Goal: Transaction & Acquisition: Obtain resource

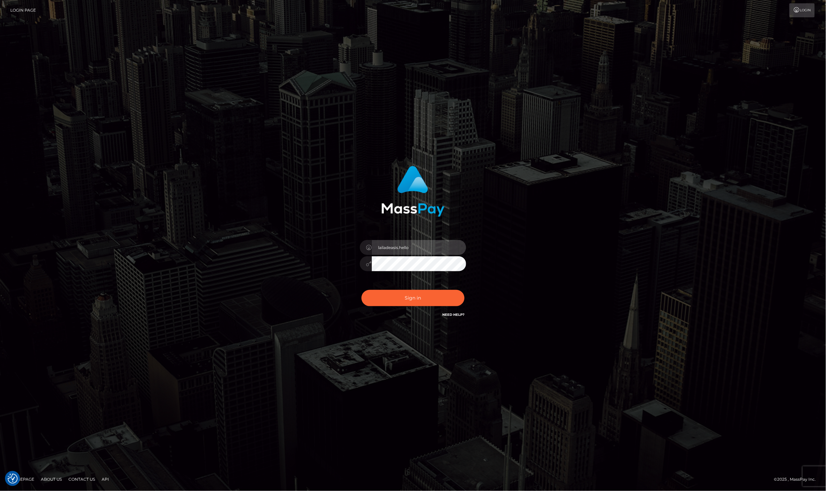
click at [438, 250] on input "lailadeasis.hello" at bounding box center [419, 247] width 94 height 15
type input "lailadeasis.scratch"
click at [417, 302] on button "Sign in" at bounding box center [412, 298] width 103 height 16
type input "lailadeasis.scratch"
click at [401, 293] on button "Sign in" at bounding box center [412, 298] width 103 height 16
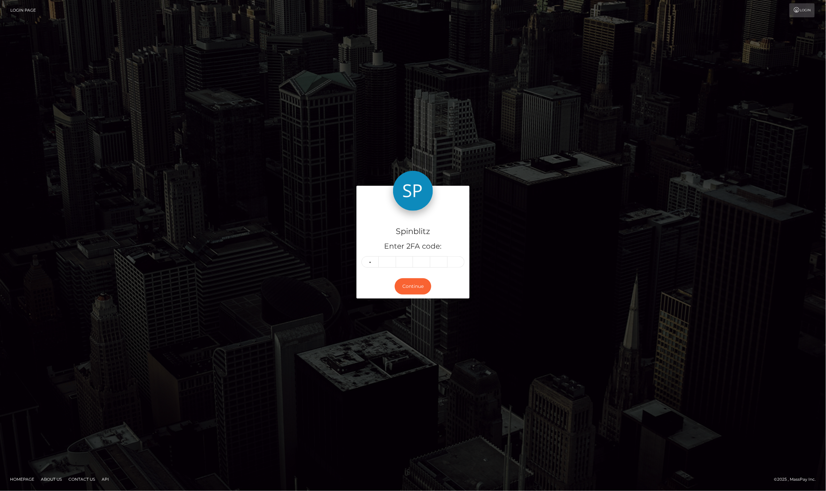
type input "2"
type input "9"
type input "2"
type input "8"
type input "2"
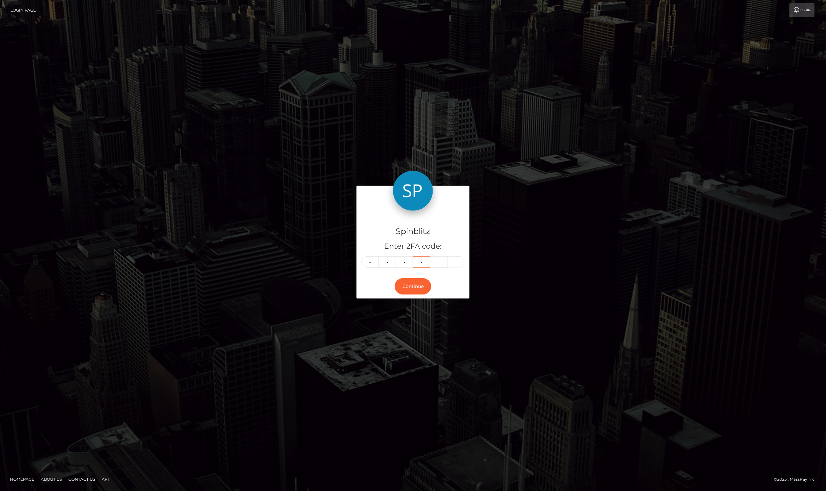
type input "2"
type input "7"
type input "2"
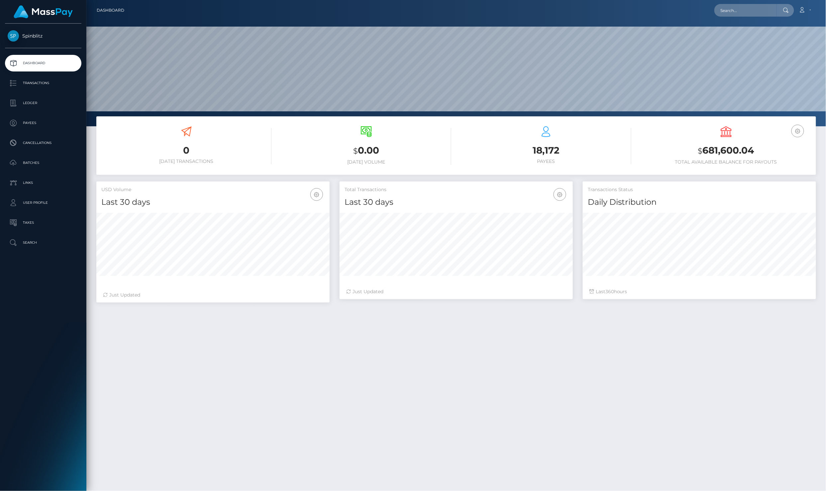
scroll to position [116, 233]
click at [48, 95] on link "Ledger" at bounding box center [43, 103] width 76 height 17
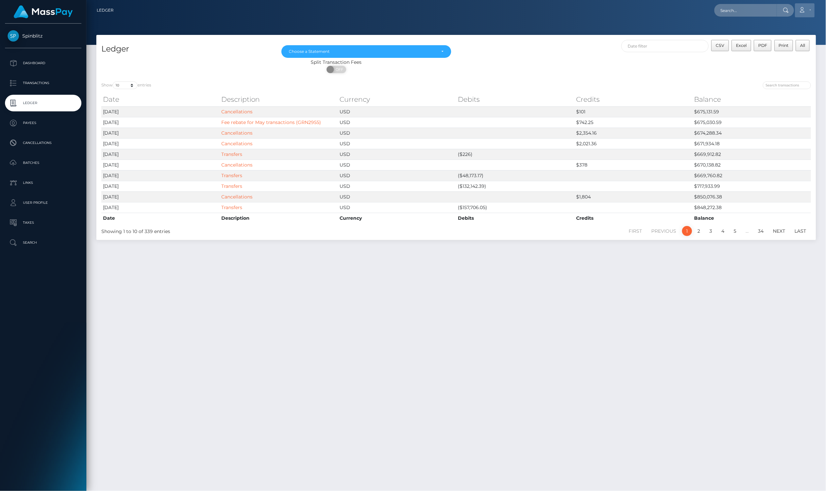
click at [809, 7] on link "Account" at bounding box center [805, 10] width 20 height 14
click at [795, 37] on link "Logout" at bounding box center [788, 43] width 53 height 12
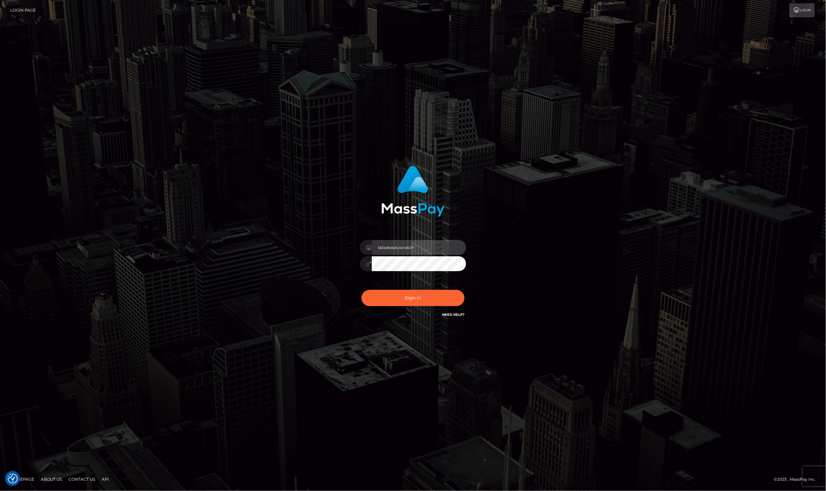
click at [416, 254] on input "lailadeasis.scratch" at bounding box center [419, 247] width 94 height 15
type input "lailadeasis.hello"
click at [427, 295] on button "Sign in" at bounding box center [412, 298] width 103 height 16
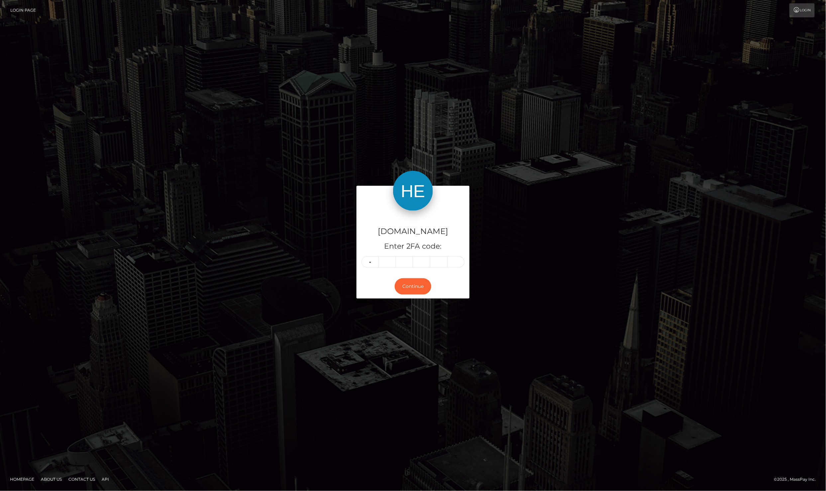
type input "2"
type input "6"
type input "8"
type input "1"
type input "2"
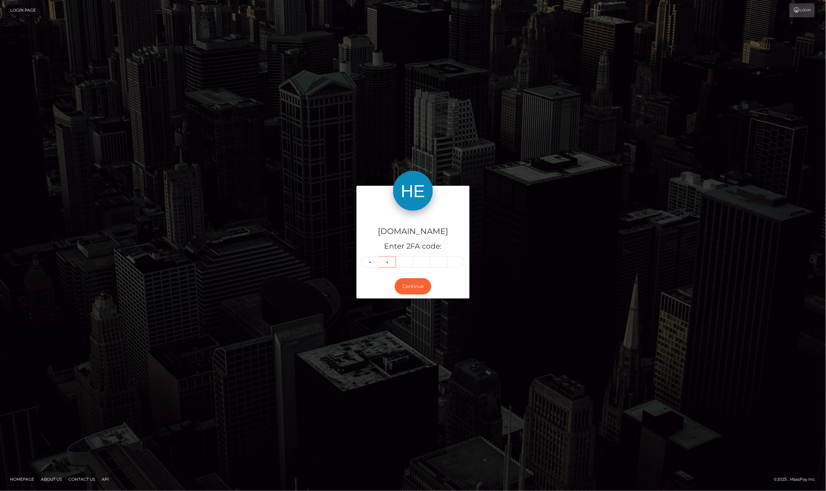
type input "6"
type input "8"
type input "1"
type input "2"
type input "9"
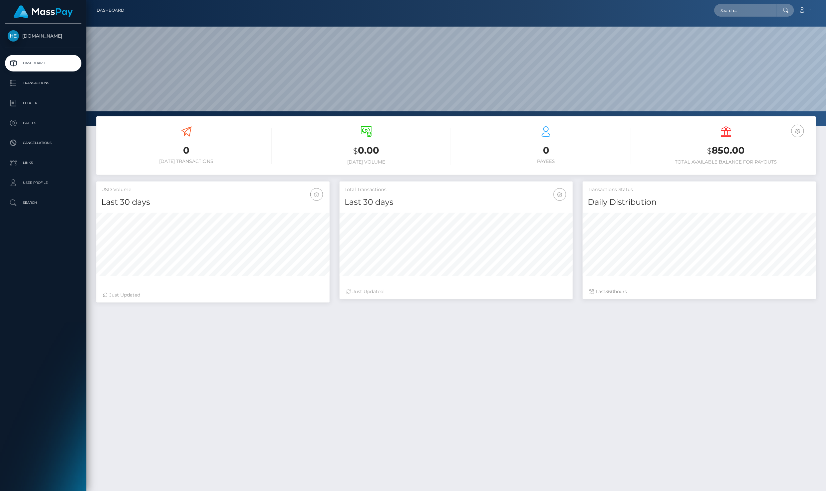
scroll to position [116, 233]
click at [64, 102] on p "Ledger" at bounding box center [43, 103] width 71 height 10
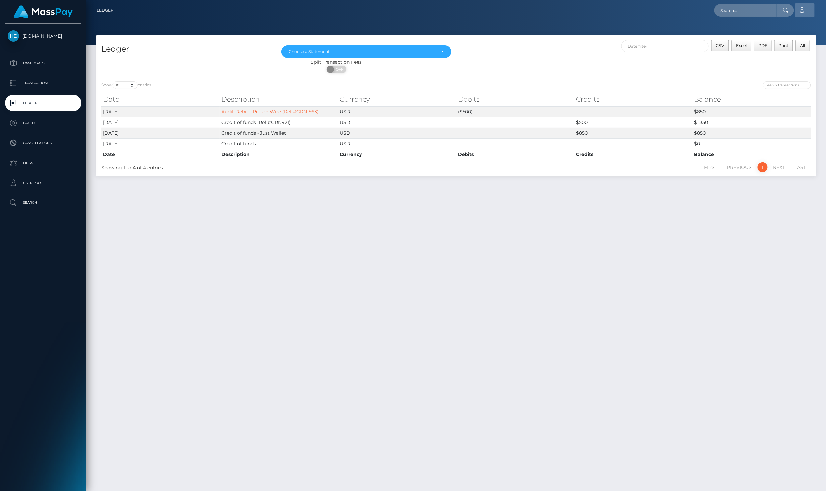
click at [808, 7] on link "Account" at bounding box center [805, 10] width 20 height 14
click at [805, 37] on link "Logout" at bounding box center [788, 43] width 53 height 12
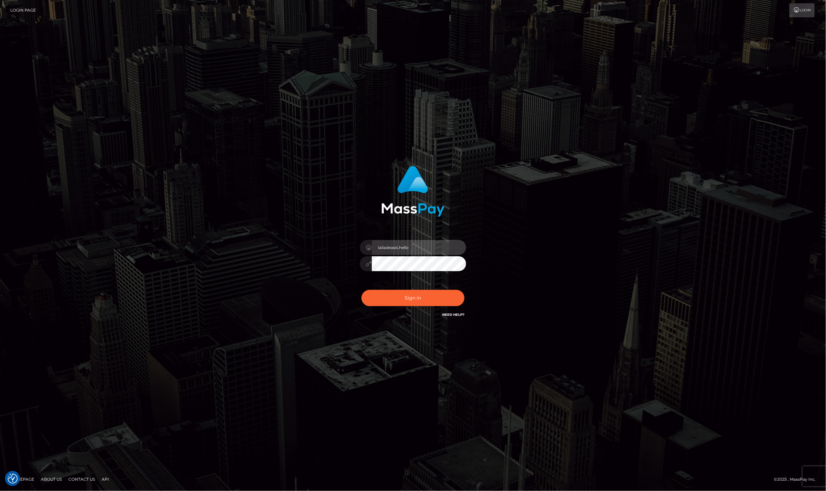
click at [421, 253] on input "lailadeasis.hello" at bounding box center [419, 247] width 94 height 15
type input "lailadeasis.vip"
click at [394, 290] on button "Sign in" at bounding box center [412, 298] width 103 height 16
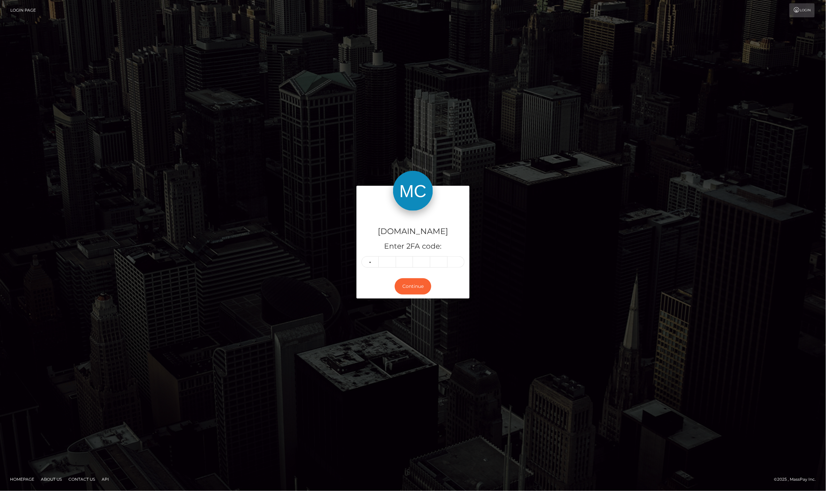
type input "5"
type input "2"
type input "3"
type input "7"
type input "4"
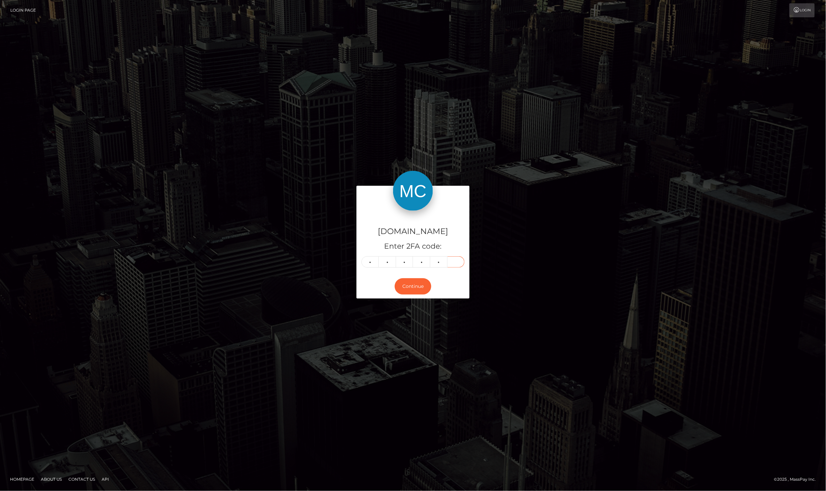
type input "0"
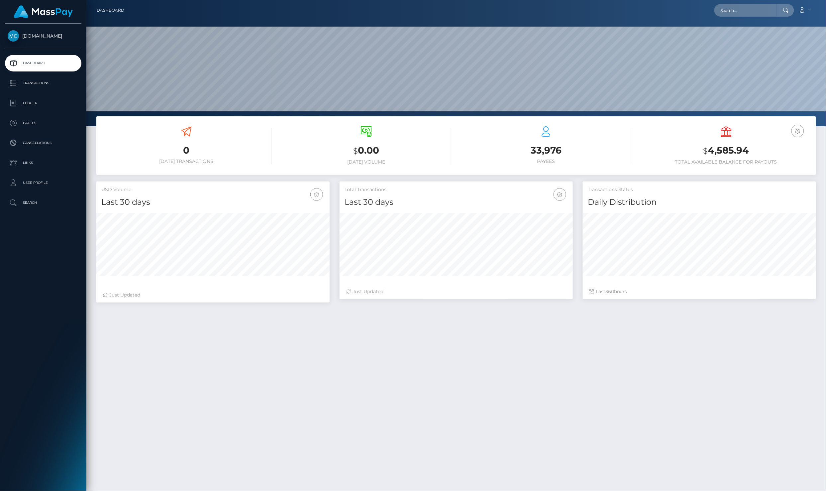
scroll to position [116, 233]
click at [56, 104] on p "Ledger" at bounding box center [43, 103] width 71 height 10
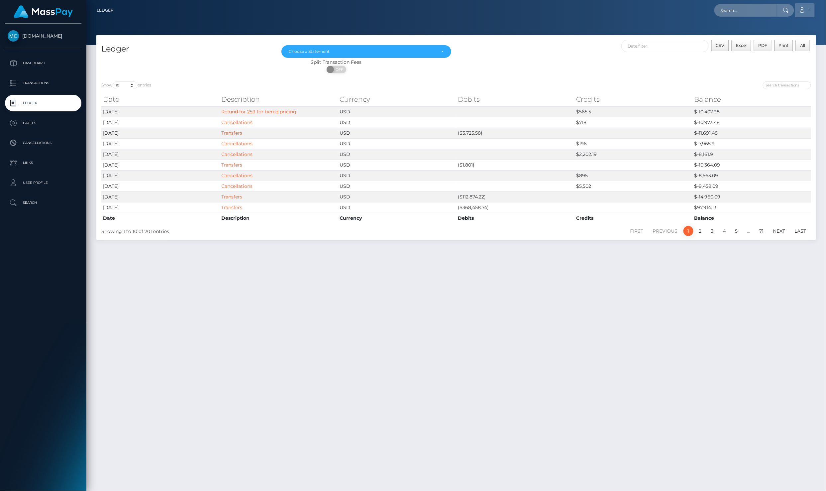
click at [806, 10] on icon at bounding box center [802, 9] width 7 height 5
click at [799, 37] on link "Logout" at bounding box center [788, 43] width 53 height 12
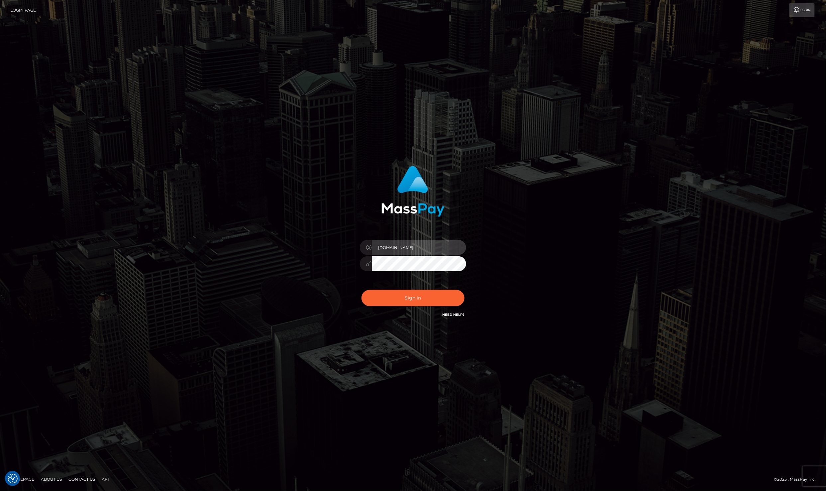
click at [431, 250] on input "[DOMAIN_NAME]" at bounding box center [419, 247] width 94 height 15
type input "[PERSON_NAME]"
click at [417, 299] on button "Sign in" at bounding box center [412, 298] width 103 height 16
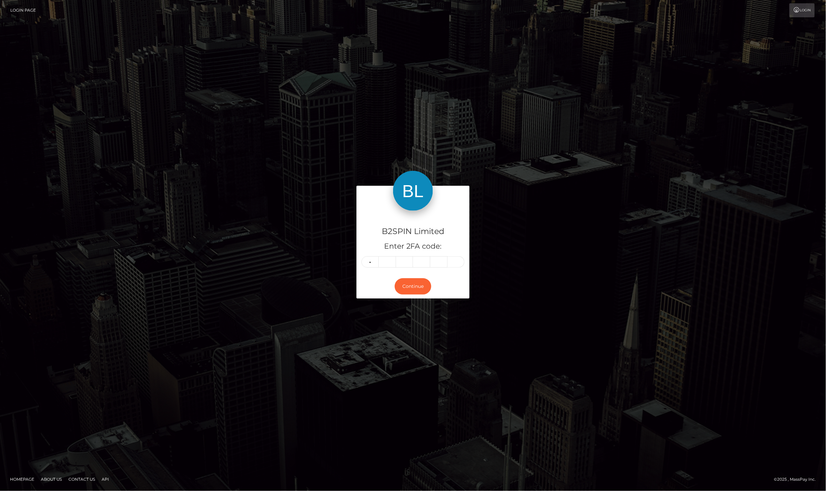
type input "7"
type input "6"
type input "3"
type input "2"
type input "8"
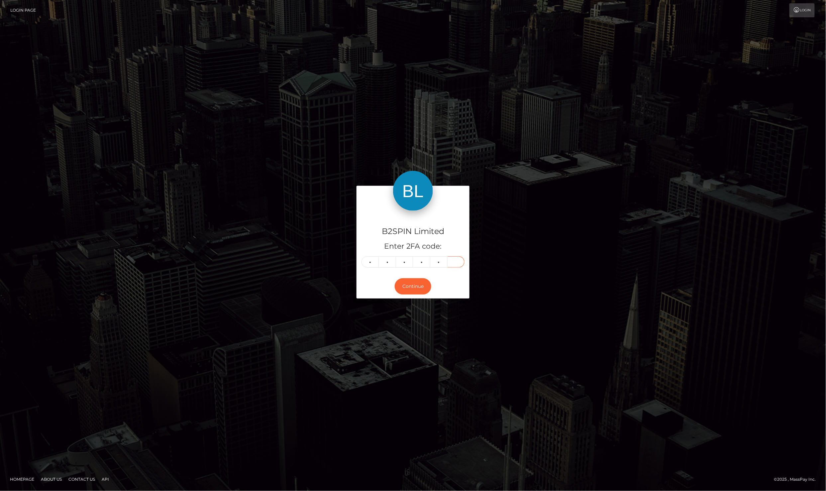
type input "9"
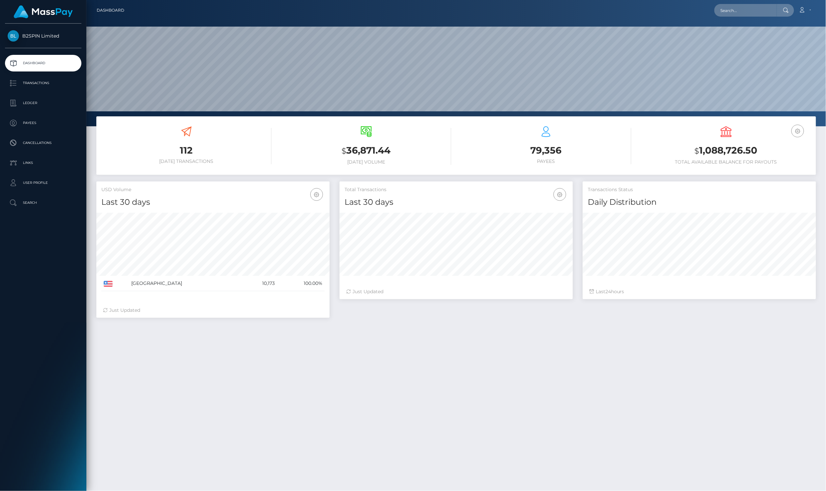
scroll to position [116, 233]
click at [45, 90] on ul "Dashboard Transactions Ledger Payees Cancellations Links Search" at bounding box center [43, 133] width 86 height 156
click at [46, 98] on p "Ledger" at bounding box center [43, 103] width 71 height 10
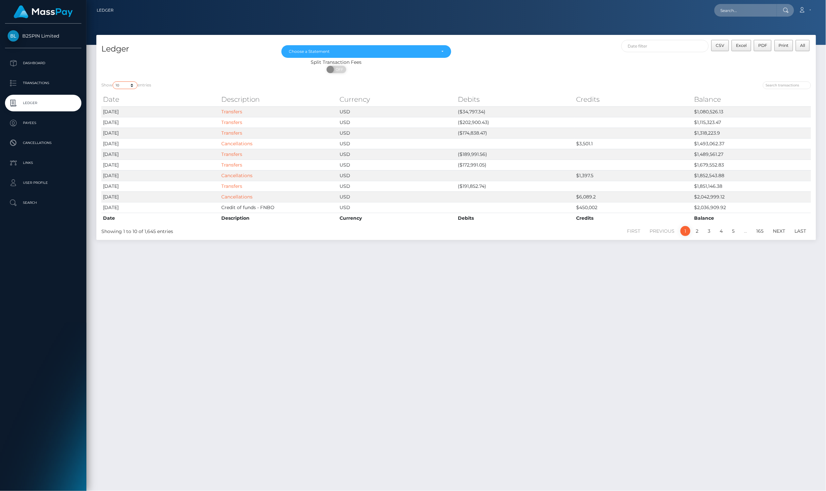
drag, startPoint x: 124, startPoint y: 84, endPoint x: 124, endPoint y: 80, distance: 4.0
click at [124, 84] on select "10 25 50 100 250" at bounding box center [125, 85] width 25 height 8
select select "25"
click at [113, 81] on select "10 25 50 100 250" at bounding box center [125, 85] width 25 height 8
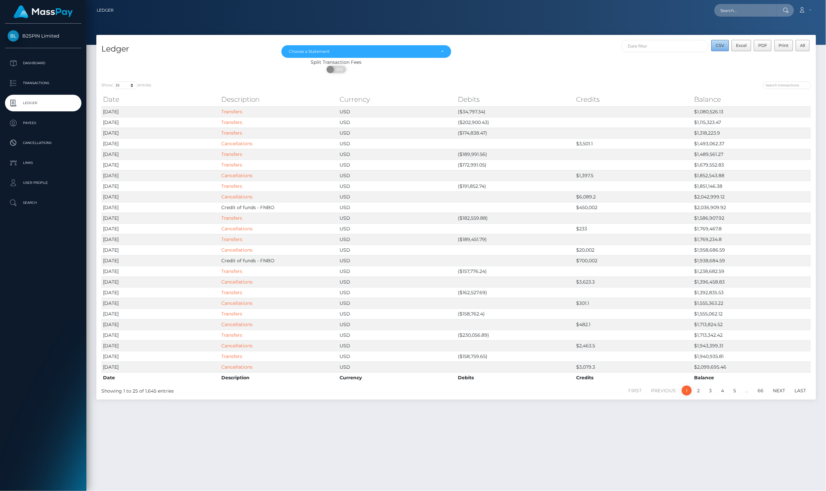
click at [718, 49] on button "CSV" at bounding box center [720, 45] width 18 height 11
click at [54, 84] on link "Transactions" at bounding box center [43, 83] width 76 height 17
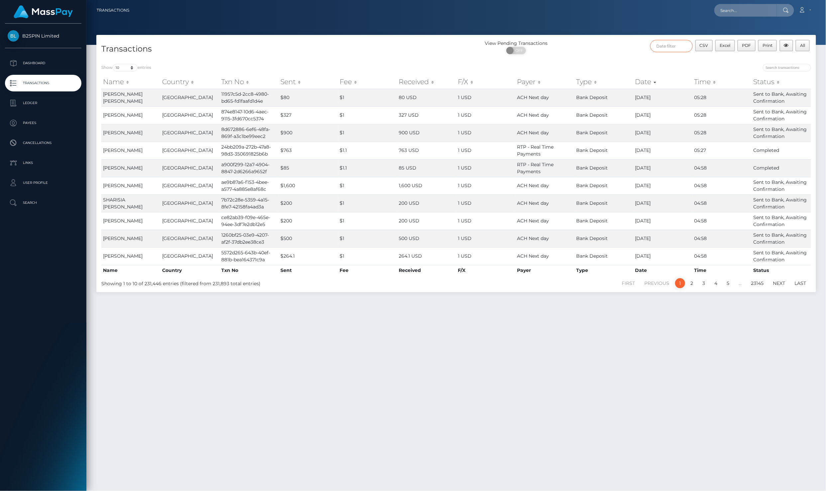
click at [670, 50] on input "text" at bounding box center [671, 46] width 43 height 12
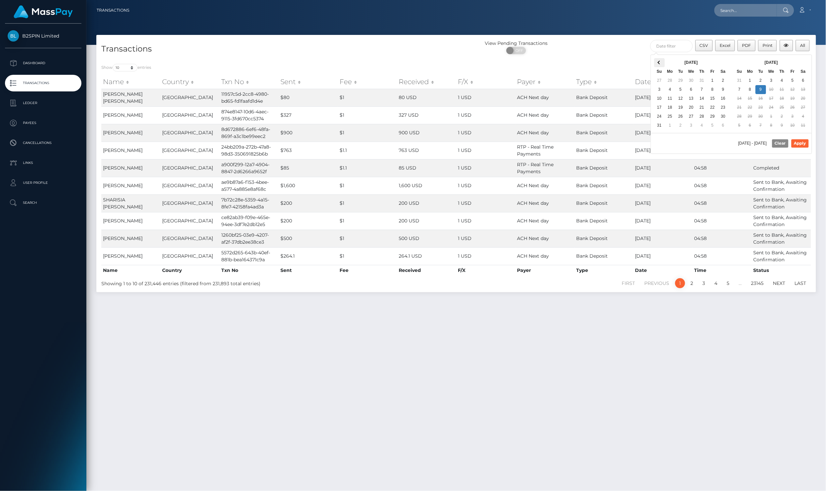
click at [658, 63] on span at bounding box center [659, 63] width 4 height 4
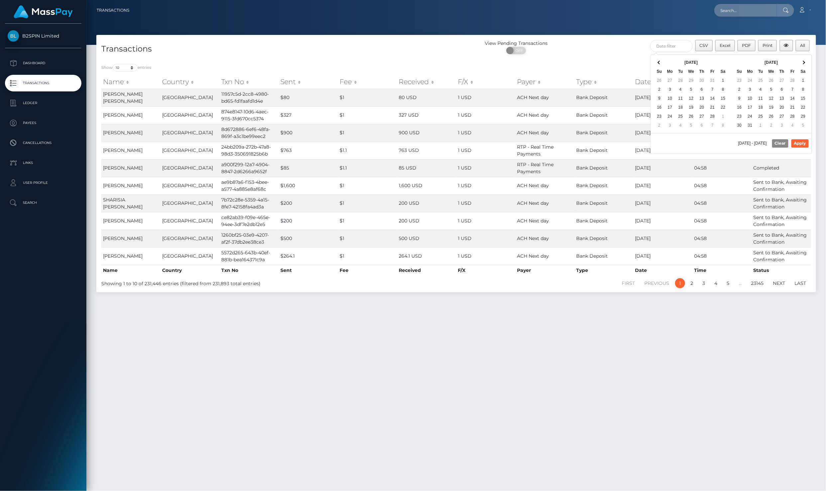
click at [658, 63] on span at bounding box center [659, 63] width 4 height 4
click at [808, 62] on th at bounding box center [803, 62] width 11 height 9
click at [809, 62] on th at bounding box center [803, 62] width 11 height 9
click at [808, 62] on th at bounding box center [803, 62] width 11 height 9
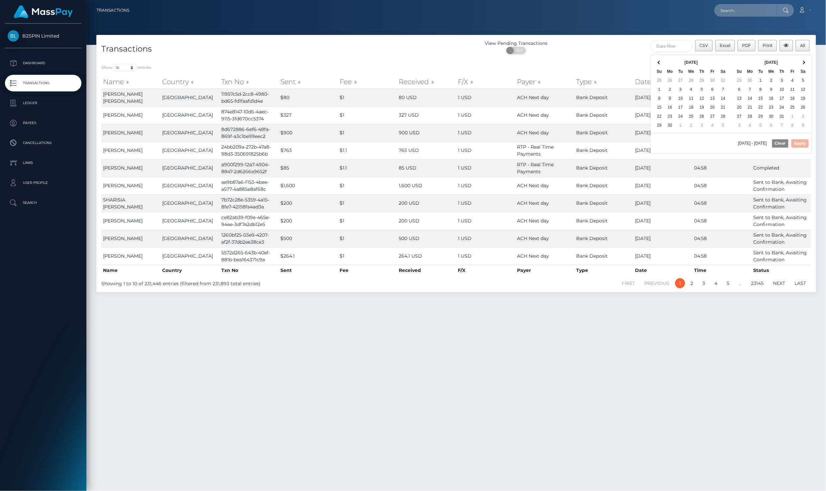
click at [808, 62] on th at bounding box center [803, 62] width 11 height 9
click at [802, 143] on button "Apply" at bounding box center [799, 143] width 17 height 8
type input "[DATE] - [DATE]"
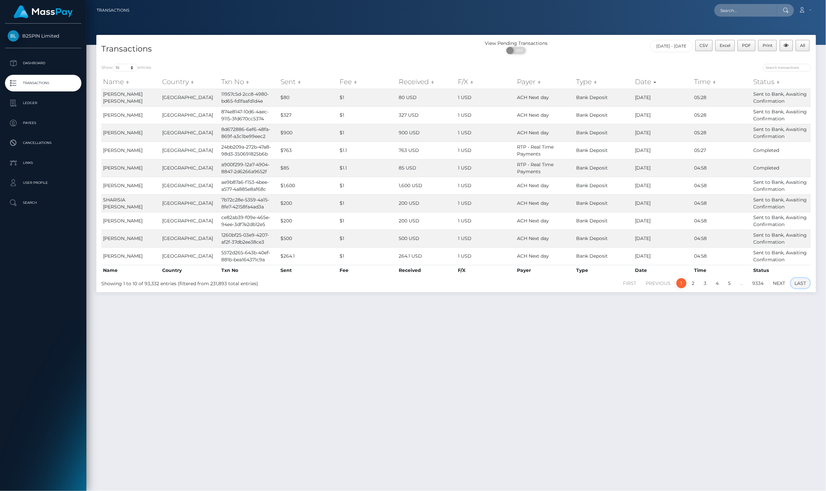
click at [797, 280] on link "Last" at bounding box center [800, 283] width 19 height 10
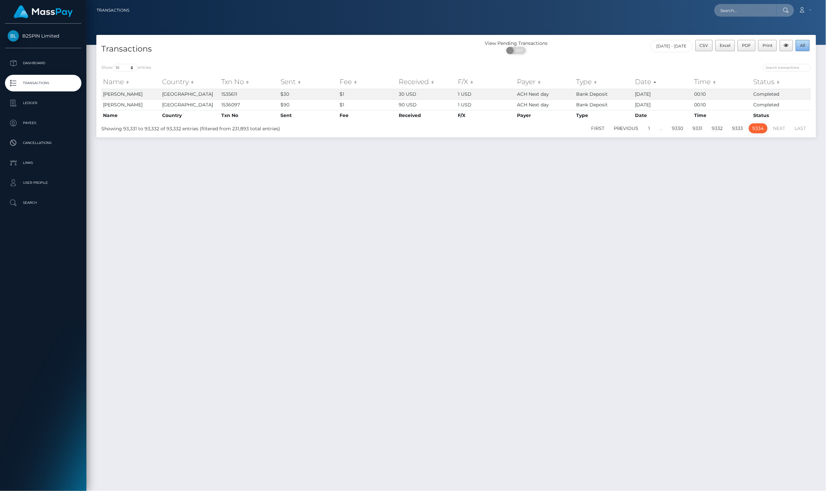
click at [801, 46] on span "All" at bounding box center [802, 45] width 5 height 5
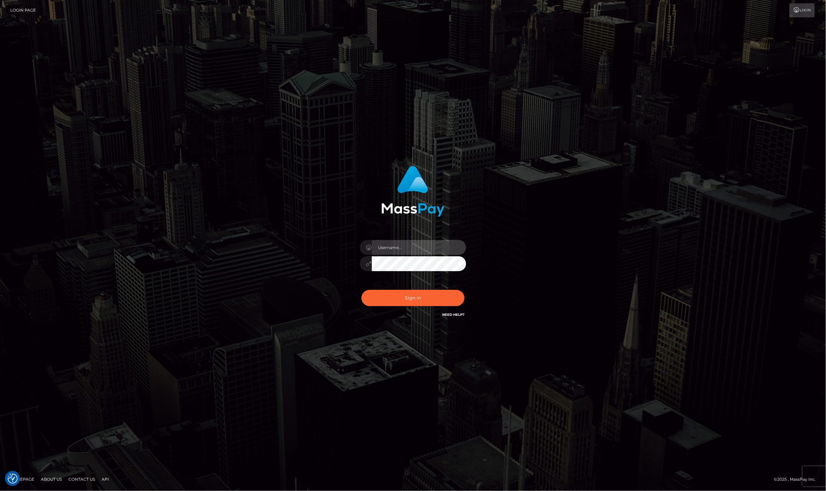
type input "[PERSON_NAME]"
click at [418, 253] on input "[PERSON_NAME]" at bounding box center [419, 247] width 94 height 15
click at [391, 300] on button "Sign in" at bounding box center [412, 298] width 103 height 16
type input "[PERSON_NAME]"
click at [415, 291] on button "Sign in" at bounding box center [412, 298] width 103 height 16
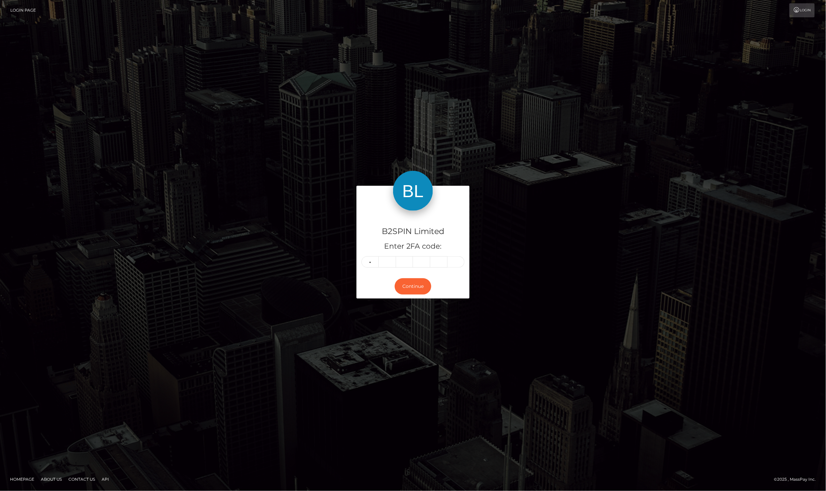
type input "2"
type input "6"
type input "9"
type input "0"
type input "6"
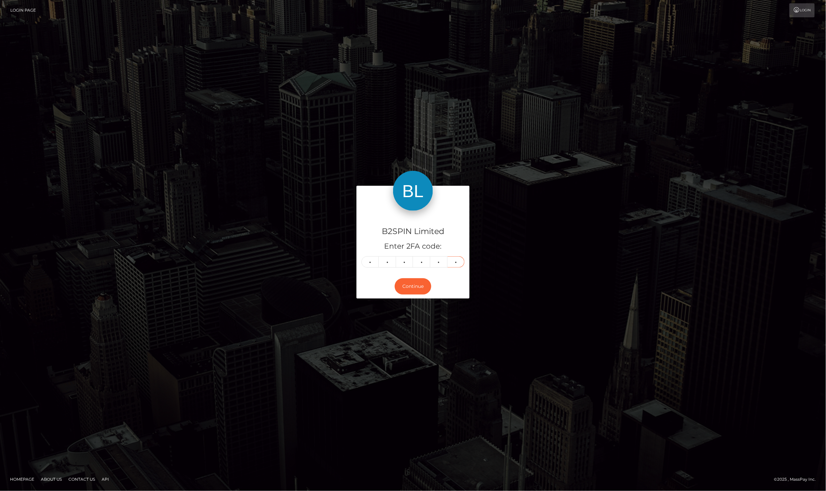
type input "3"
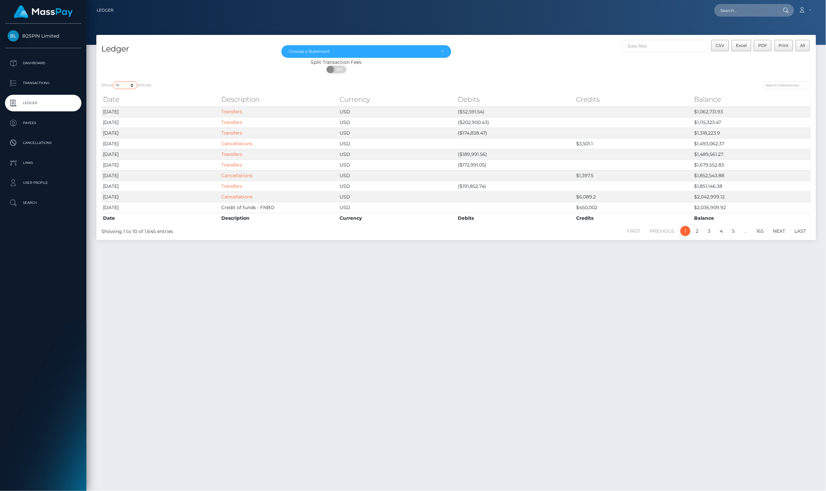
click at [117, 83] on select "10 25 50 100 250" at bounding box center [125, 85] width 25 height 8
select select "25"
click at [113, 81] on select "10 25 50 100 250" at bounding box center [125, 85] width 25 height 8
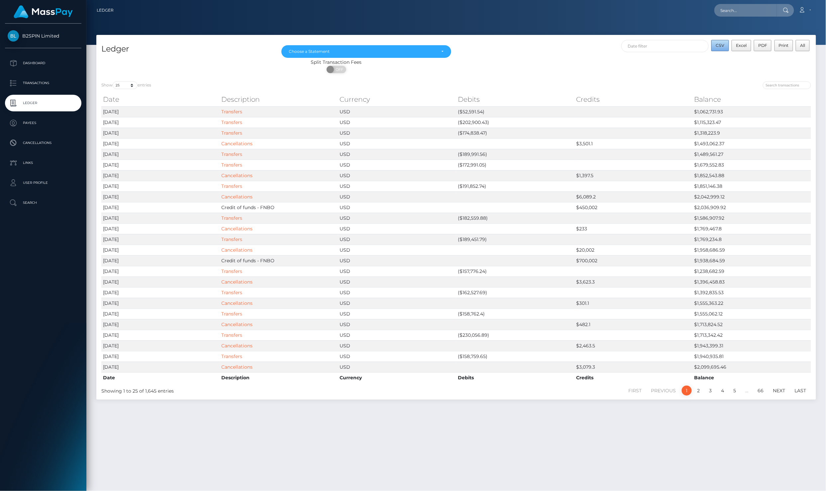
click at [724, 45] on button "CSV" at bounding box center [720, 45] width 18 height 11
click at [343, 49] on div "Choose a Statement" at bounding box center [362, 51] width 147 height 5
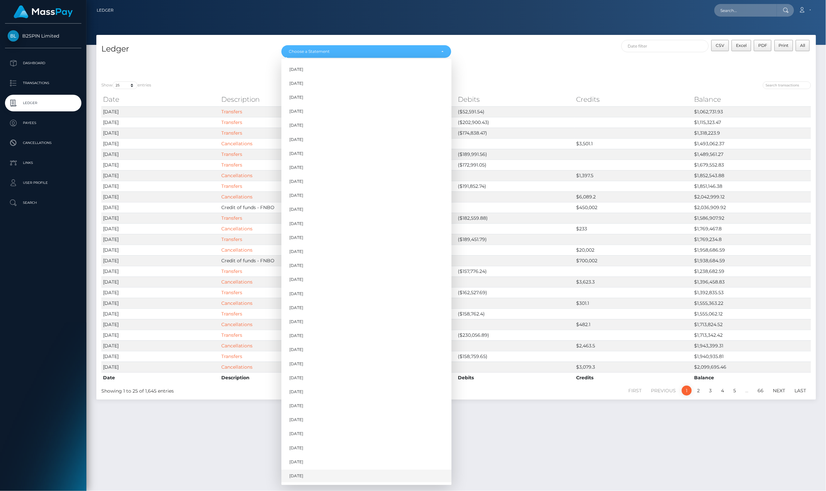
click at [318, 470] on link "Sep 2025" at bounding box center [366, 476] width 170 height 12
select select "Sep 2025"
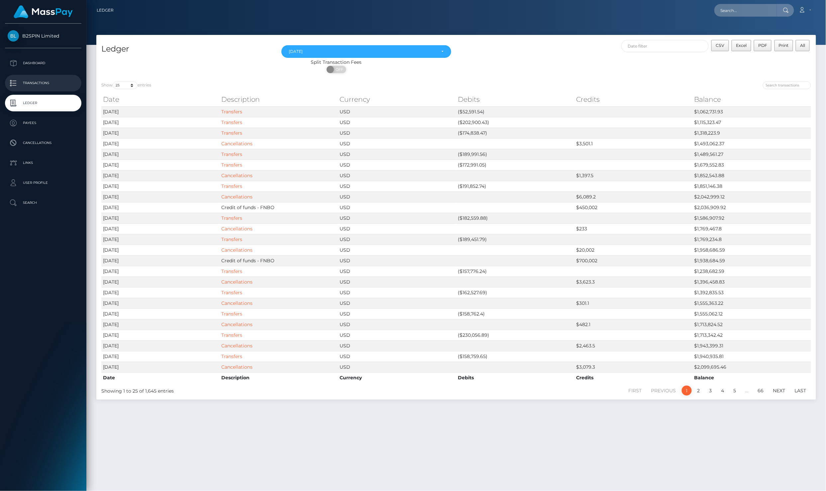
click at [60, 80] on p "Transactions" at bounding box center [43, 83] width 71 height 10
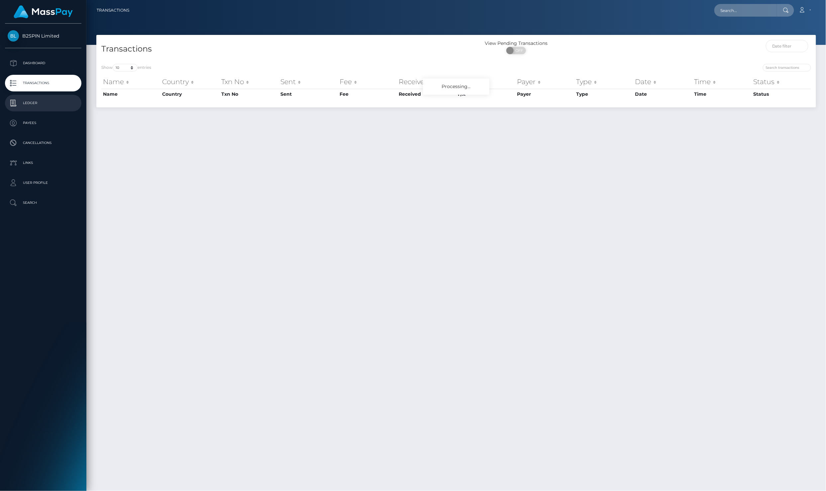
click at [26, 103] on p "Ledger" at bounding box center [43, 103] width 71 height 10
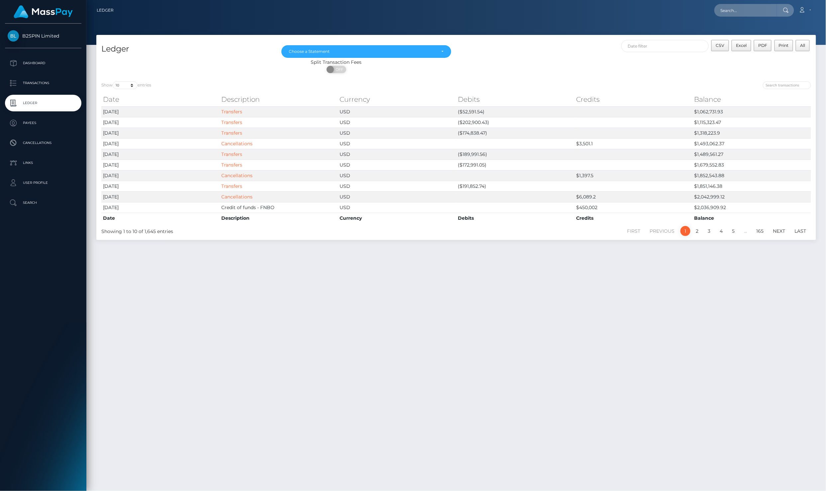
click at [39, 78] on p "Transactions" at bounding box center [43, 83] width 71 height 10
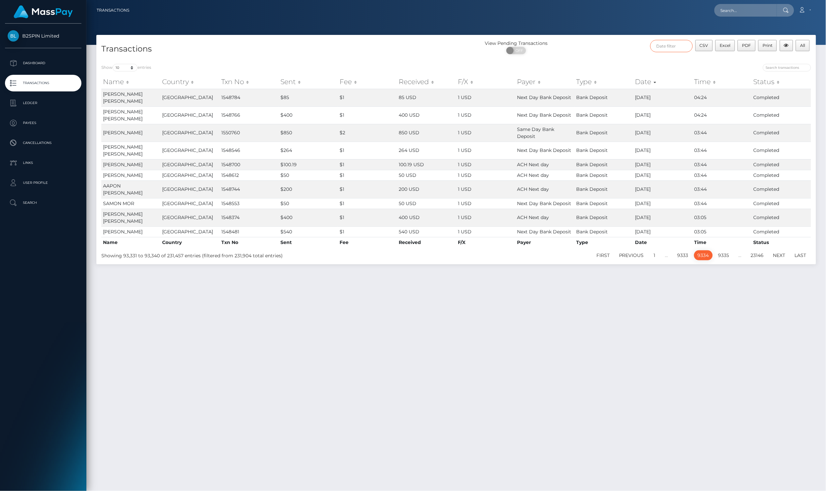
click at [671, 47] on input "text" at bounding box center [671, 46] width 43 height 12
click at [658, 64] on th at bounding box center [659, 62] width 11 height 9
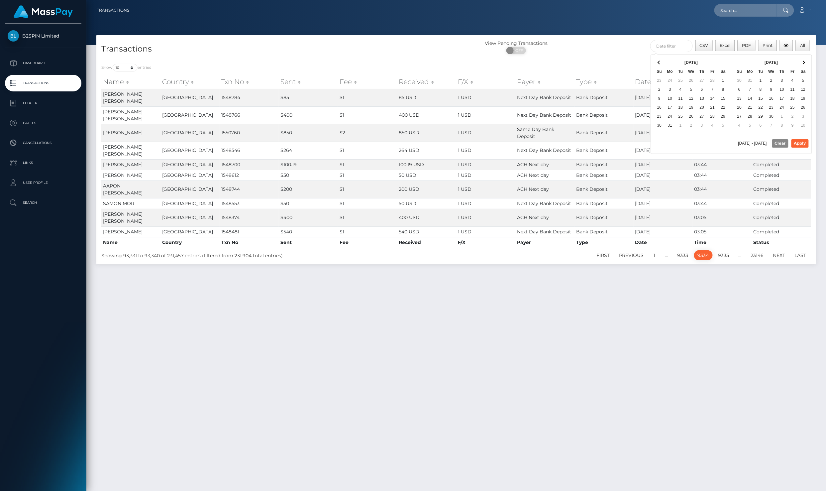
click at [658, 64] on th at bounding box center [659, 62] width 11 height 9
click at [804, 61] on th at bounding box center [803, 62] width 11 height 9
click at [805, 62] on th at bounding box center [803, 62] width 11 height 9
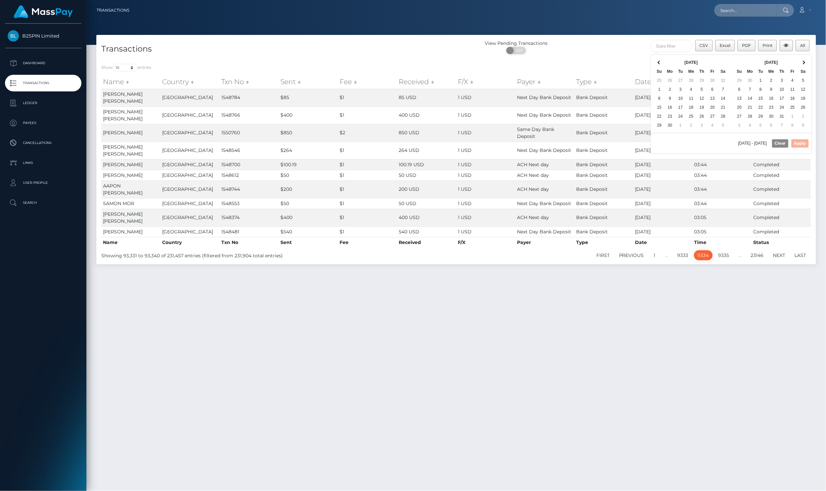
click at [805, 62] on th at bounding box center [803, 62] width 11 height 9
click at [806, 146] on button "Apply" at bounding box center [799, 143] width 17 height 8
type input "[DATE] - [DATE]"
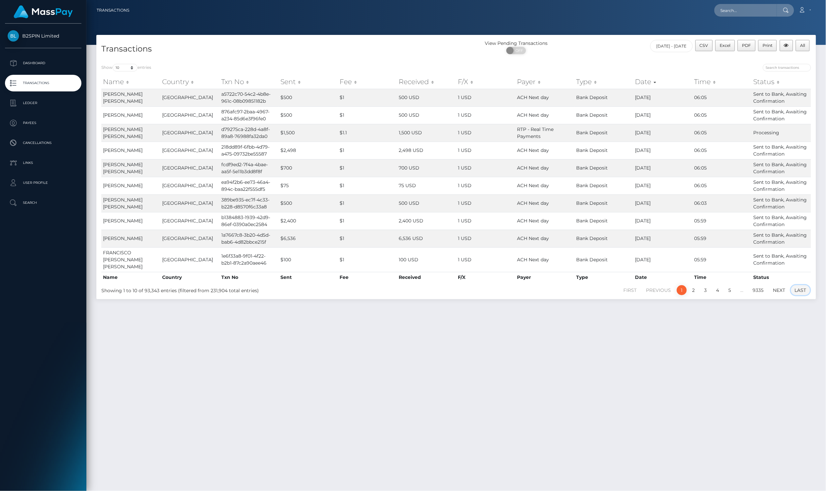
click at [807, 285] on link "Last" at bounding box center [800, 290] width 19 height 10
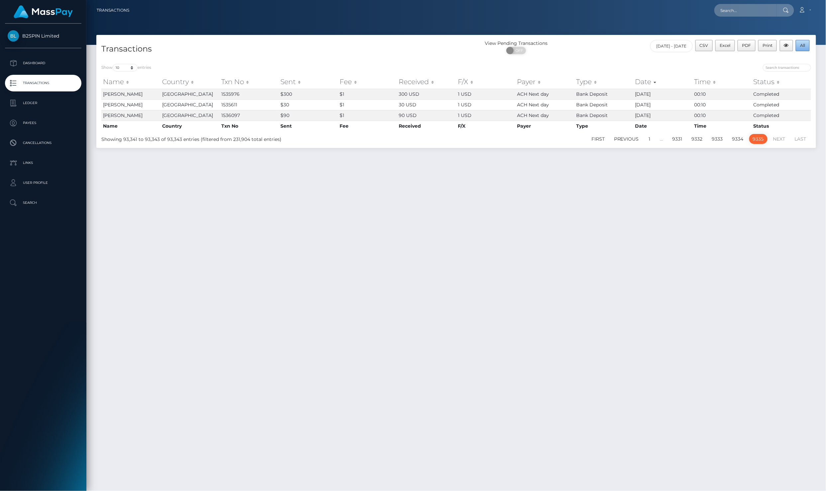
click at [806, 45] on button "All" at bounding box center [803, 45] width 14 height 11
click at [29, 99] on p "Ledger" at bounding box center [43, 103] width 71 height 10
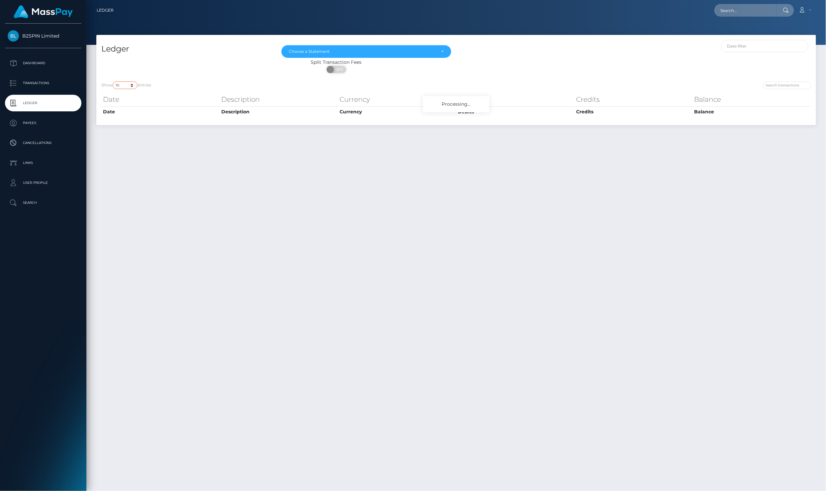
drag, startPoint x: 0, startPoint y: 0, endPoint x: 124, endPoint y: 81, distance: 147.8
click at [124, 81] on select "10 25 50 100 250" at bounding box center [125, 85] width 25 height 8
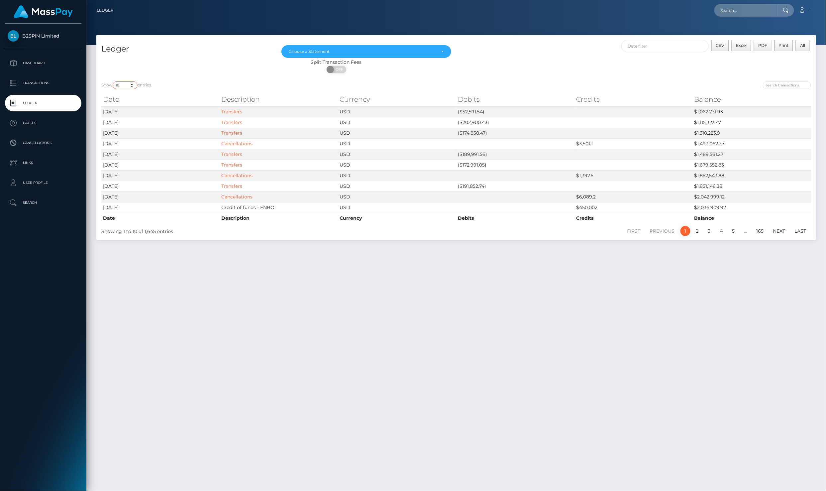
select select "25"
click at [113, 81] on select "10 25 50 100 250" at bounding box center [125, 85] width 25 height 8
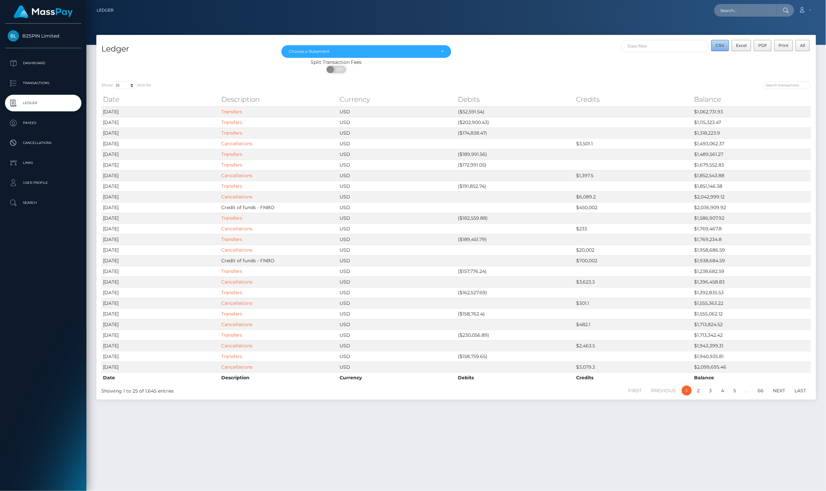
click at [721, 43] on span "CSV" at bounding box center [720, 45] width 9 height 5
click at [338, 47] on div "Choose a Statement" at bounding box center [366, 51] width 170 height 13
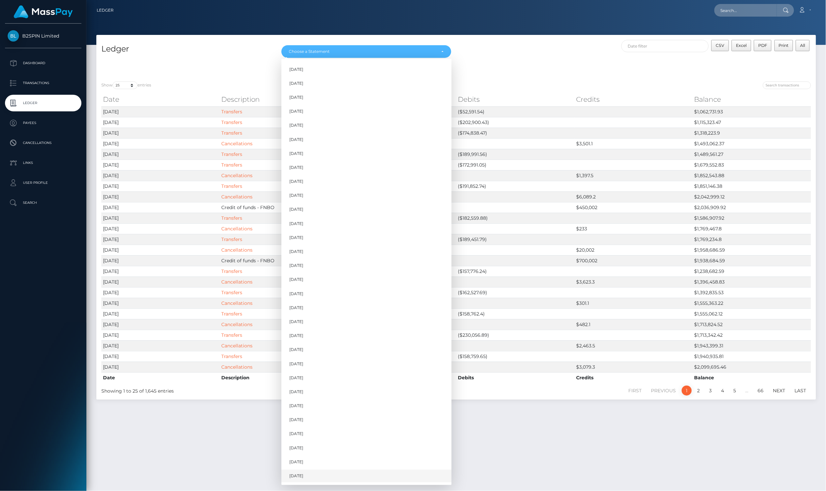
click at [303, 473] on span "Sep 2025" at bounding box center [296, 476] width 14 height 6
select select "Sep 2025"
